Goal: Information Seeking & Learning: Find specific fact

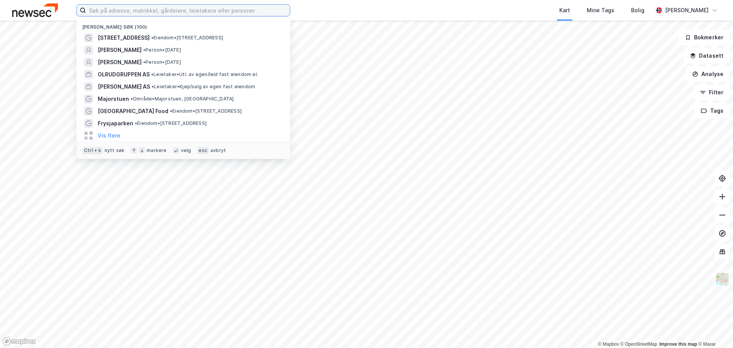
click at [122, 13] on input at bounding box center [188, 10] width 204 height 11
paste input "[PERSON_NAME]"
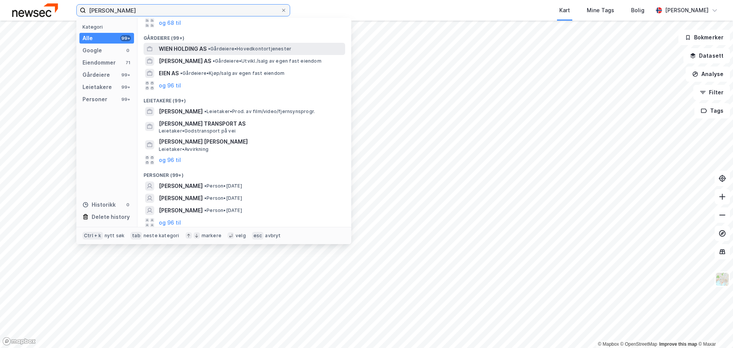
scroll to position [72, 0]
type input "[PERSON_NAME]"
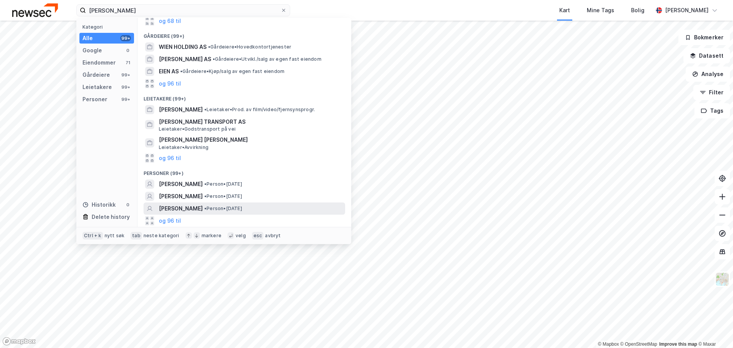
click at [220, 207] on span "• Person • [DATE]" at bounding box center [223, 208] width 38 height 6
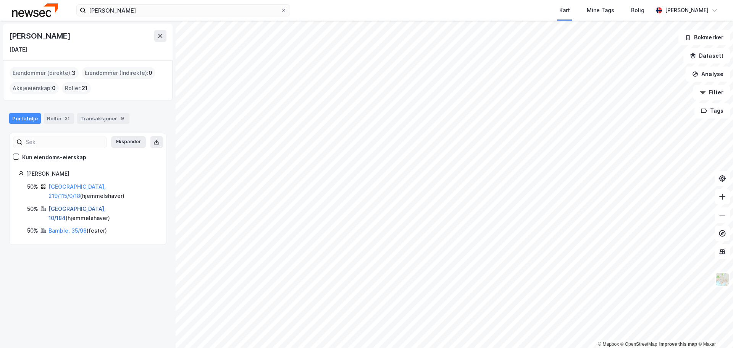
click at [73, 205] on link "[GEOGRAPHIC_DATA], 10/184" at bounding box center [76, 213] width 57 height 16
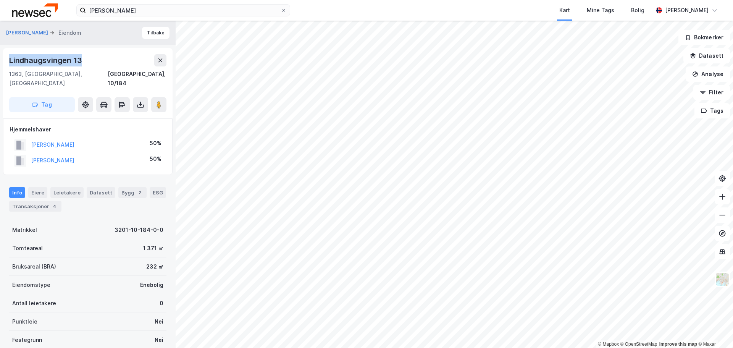
drag, startPoint x: 84, startPoint y: 58, endPoint x: 6, endPoint y: 60, distance: 77.1
click at [6, 60] on div "Lindhaugsvingen 13 1363, [GEOGRAPHIC_DATA], [GEOGRAPHIC_DATA], 10/184 Tag" at bounding box center [87, 83] width 169 height 70
copy div "Lindhaugsvingen 13"
click at [42, 201] on div "Transaksjoner 4" at bounding box center [35, 206] width 52 height 11
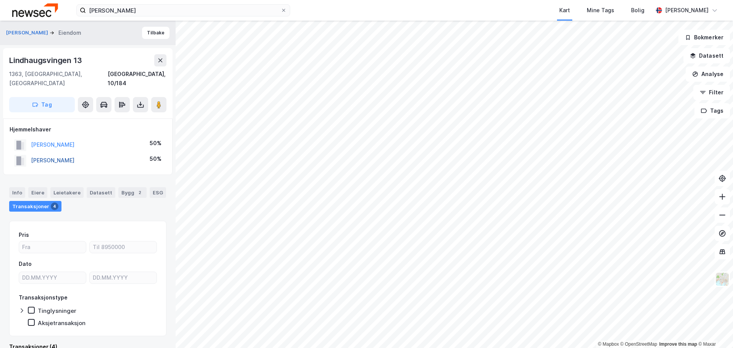
click at [0, 0] on button "[PERSON_NAME]" at bounding box center [0, 0] width 0 height 0
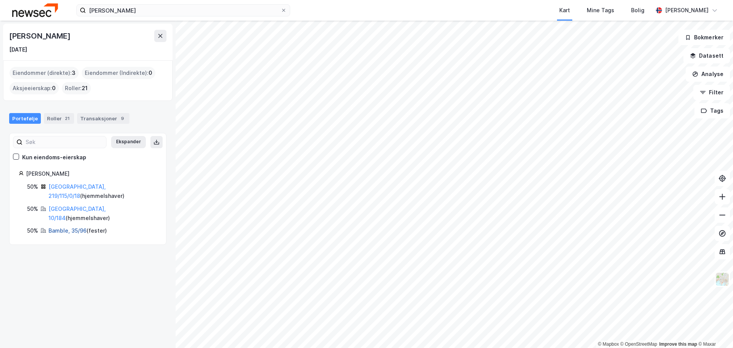
click at [64, 227] on link "Bamble, 35/96" at bounding box center [67, 230] width 38 height 6
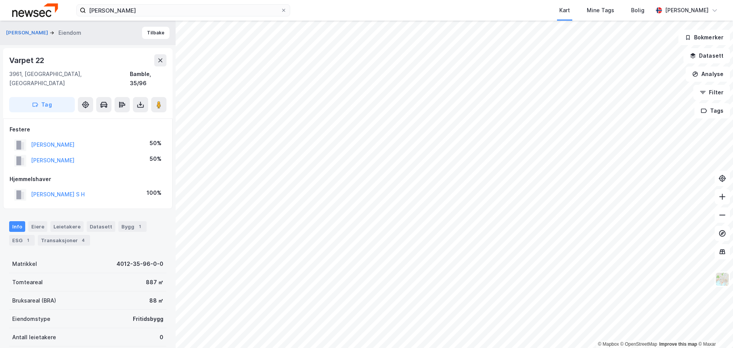
scroll to position [4, 0]
